Goal: Task Accomplishment & Management: Use online tool/utility

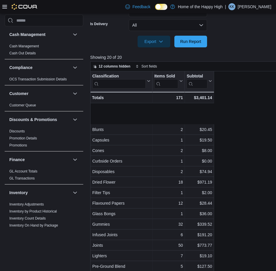
scroll to position [35, 0]
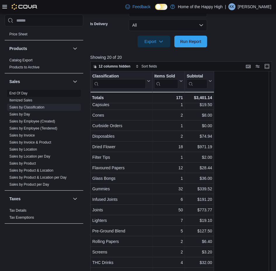
click at [21, 93] on link "End Of Day" at bounding box center [18, 93] width 18 height 4
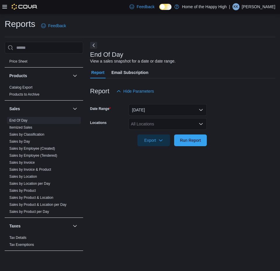
click at [164, 124] on div "All Locations" at bounding box center [168, 124] width 78 height 12
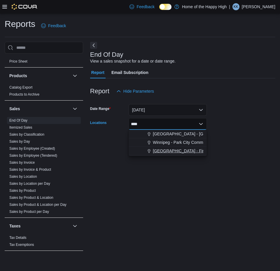
type input "****"
click at [174, 149] on span "[GEOGRAPHIC_DATA] - Fire & Flower" at bounding box center [188, 151] width 70 height 6
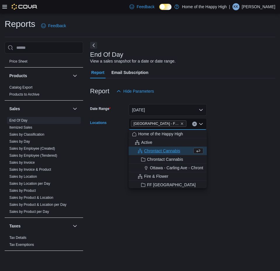
click at [228, 117] on form "Date Range [DATE] Locations [GEOGRAPHIC_DATA] - Fire & Flower Combo box. Select…" at bounding box center [182, 121] width 185 height 49
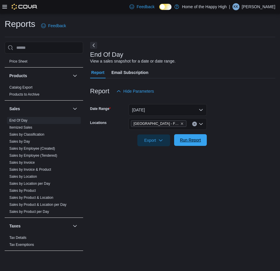
click at [181, 136] on span "Run Report" at bounding box center [191, 140] width 26 height 12
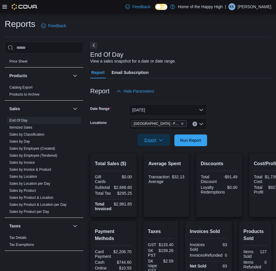
click at [165, 142] on span "Export" at bounding box center [154, 140] width 26 height 12
click at [166, 164] on span "Export to Pdf" at bounding box center [155, 163] width 26 height 5
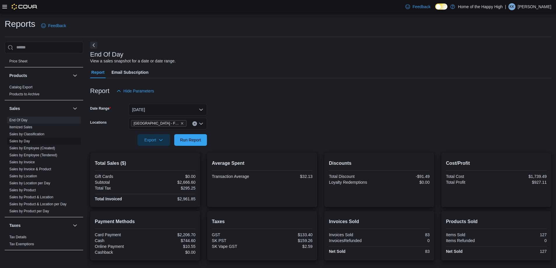
click at [24, 141] on link "Sales by Day" at bounding box center [19, 141] width 21 height 4
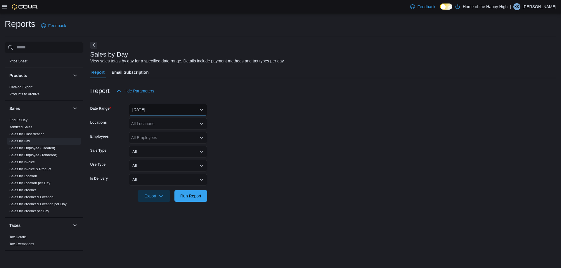
click at [154, 111] on button "[DATE]" at bounding box center [168, 110] width 78 height 12
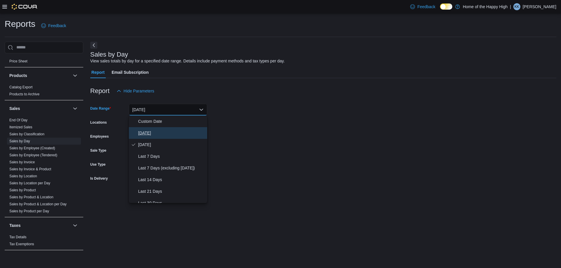
click at [151, 131] on span "[DATE]" at bounding box center [171, 133] width 67 height 7
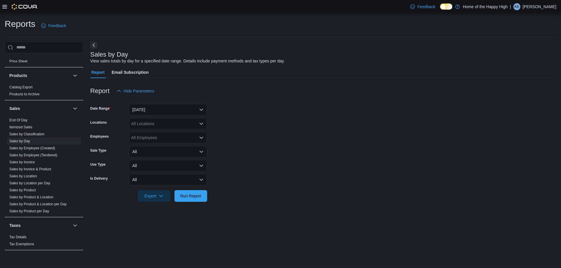
click at [146, 129] on div "All Locations" at bounding box center [168, 124] width 78 height 12
type input "****"
click at [173, 150] on span "[GEOGRAPHIC_DATA] - Fire & Flower" at bounding box center [188, 151] width 70 height 6
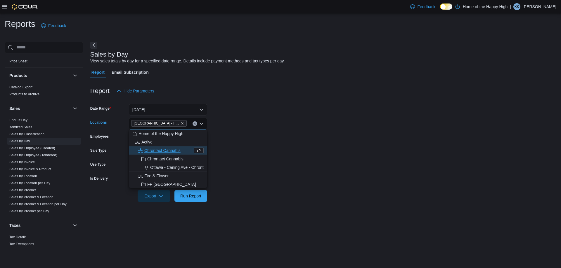
click at [256, 173] on form "Date Range [DATE] Locations [GEOGRAPHIC_DATA] - Fire & Flower Combo box. Select…" at bounding box center [323, 149] width 466 height 105
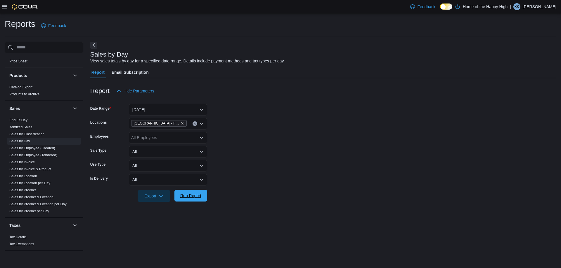
click at [202, 194] on span "Run Report" at bounding box center [191, 196] width 26 height 12
